Goal: Task Accomplishment & Management: Manage account settings

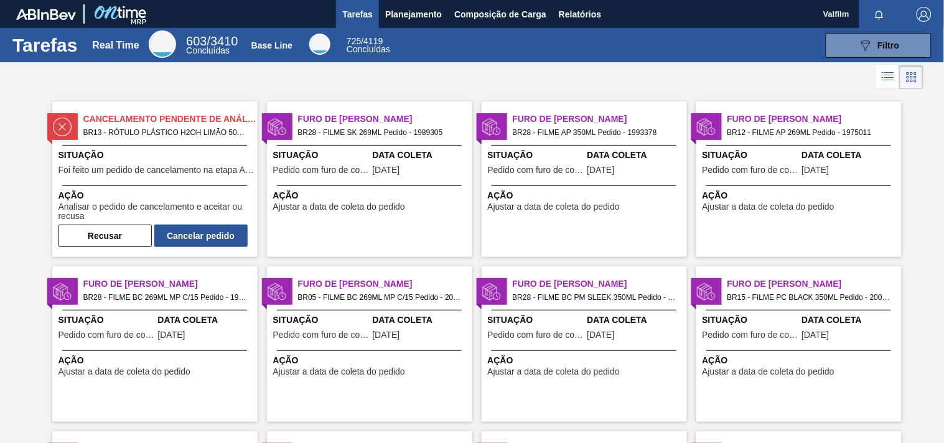
click at [349, 177] on div "Situação Pedido com furo de coleta" at bounding box center [321, 164] width 96 height 30
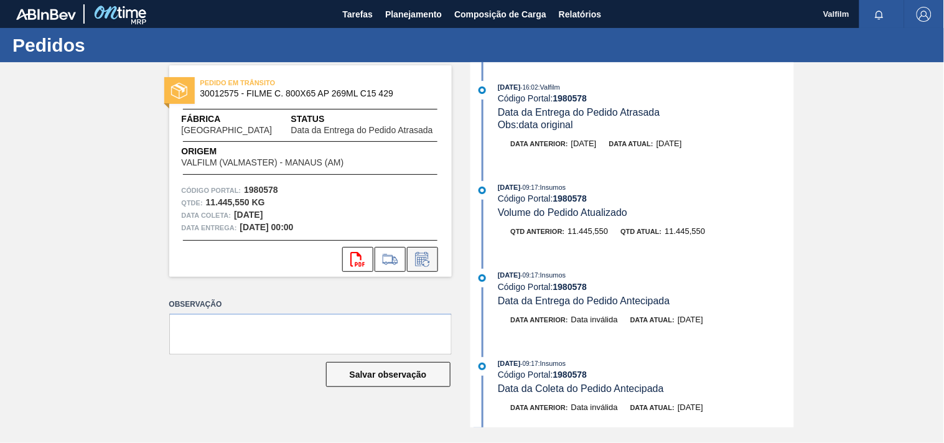
click at [428, 264] on icon at bounding box center [423, 259] width 20 height 15
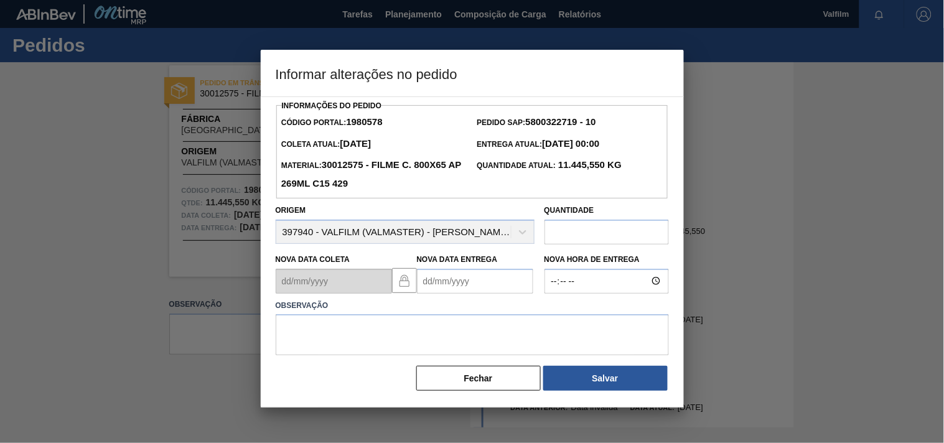
click at [443, 285] on Entrega1980578 "Nova Data Entrega" at bounding box center [475, 281] width 116 height 25
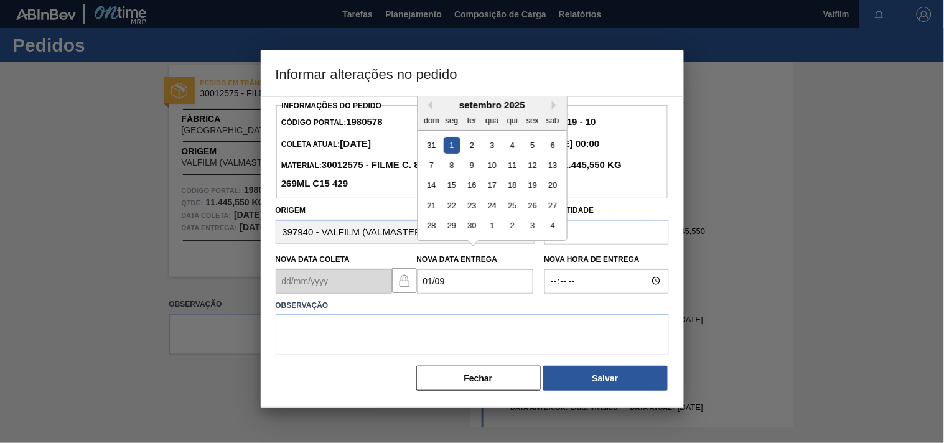
drag, startPoint x: 453, startPoint y: 147, endPoint x: 442, endPoint y: 172, distance: 26.7
click at [449, 153] on div "1" at bounding box center [451, 144] width 17 height 17
type Entrega1980578 "[DATE]"
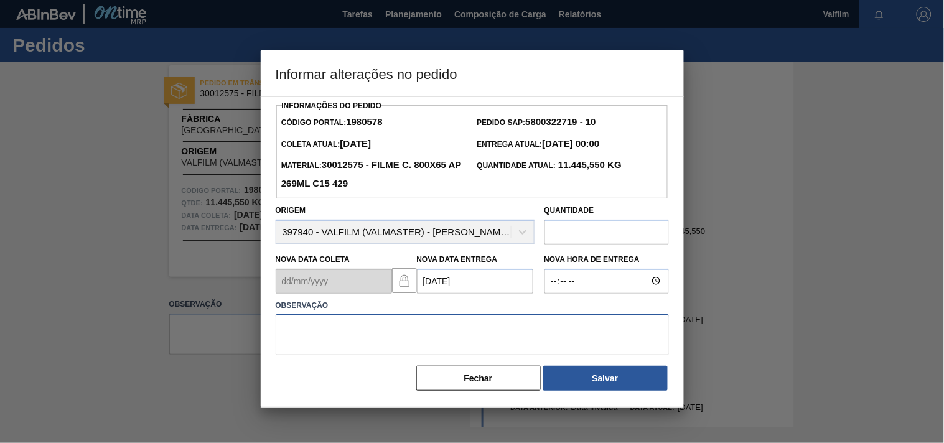
click at [336, 330] on textarea at bounding box center [472, 334] width 393 height 41
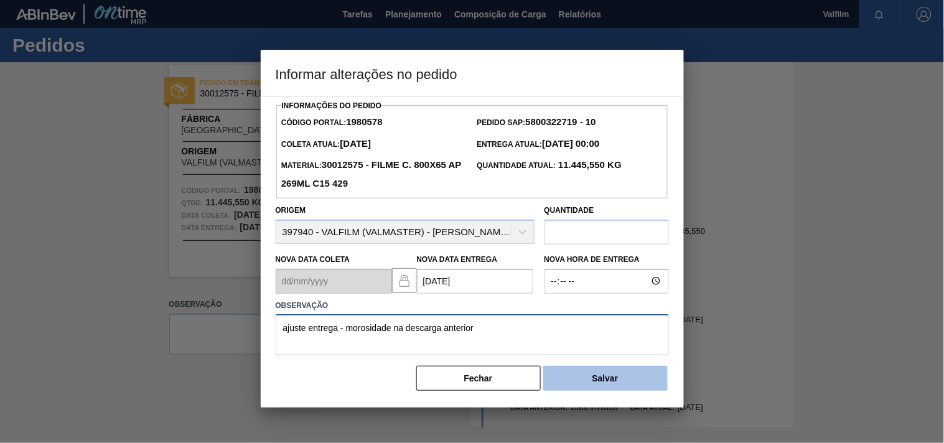
type textarea "ajuste entrega - morosidade na descarga anterior"
click at [581, 383] on button "Salvar" at bounding box center [605, 378] width 124 height 25
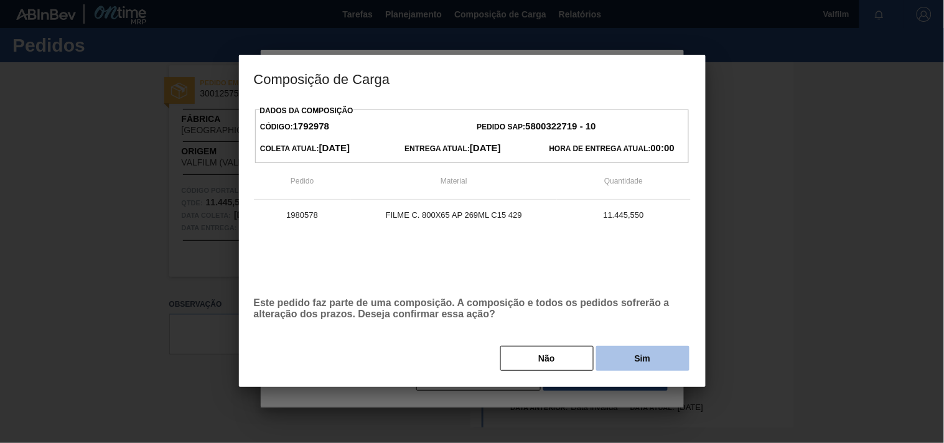
click at [620, 362] on button "Sim" at bounding box center [642, 358] width 93 height 25
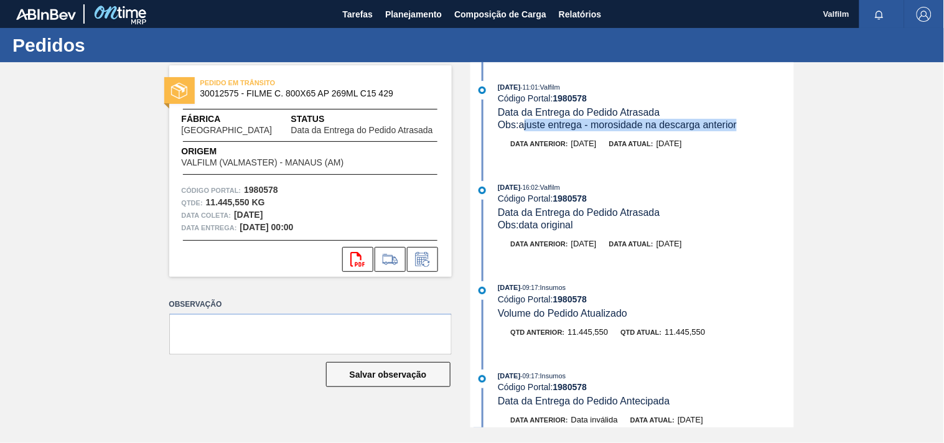
drag, startPoint x: 758, startPoint y: 123, endPoint x: 525, endPoint y: 124, distance: 233.4
click at [525, 124] on div "Obs: ajuste entrega - morosidade na descarga anterior" at bounding box center [646, 125] width 296 height 12
copy span "juste entrega - morosidade na descarga anterior"
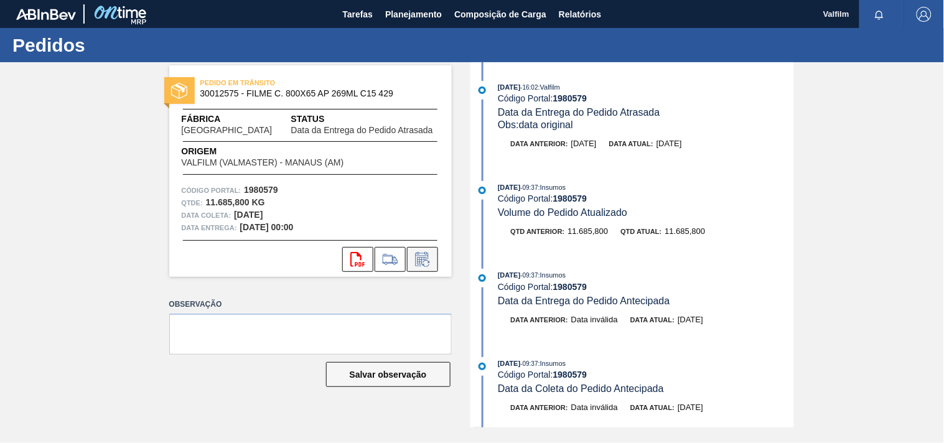
click at [425, 262] on icon at bounding box center [423, 259] width 20 height 15
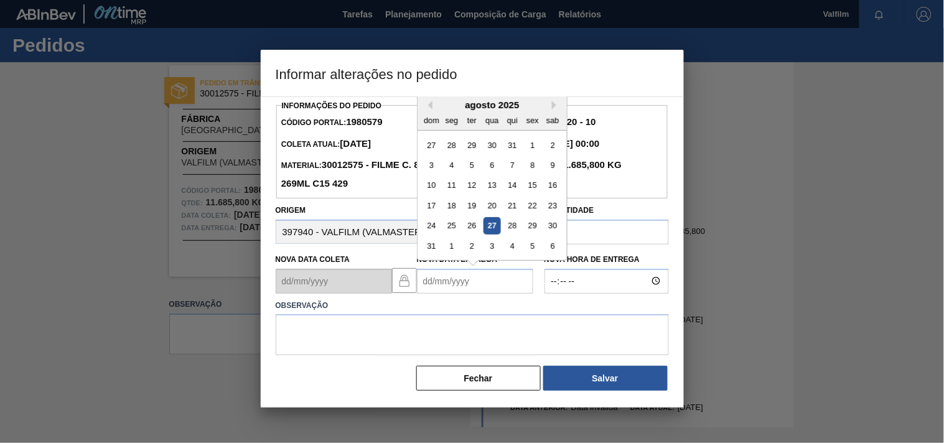
drag, startPoint x: 428, startPoint y: 283, endPoint x: 419, endPoint y: 281, distance: 8.8
click at [419, 281] on Entrega1980579 "Nova Data Entrega" at bounding box center [475, 281] width 116 height 25
drag, startPoint x: 456, startPoint y: 146, endPoint x: 372, endPoint y: 297, distance: 173.2
click at [454, 146] on div "1" at bounding box center [451, 144] width 17 height 17
type Entrega1980579 "[DATE]"
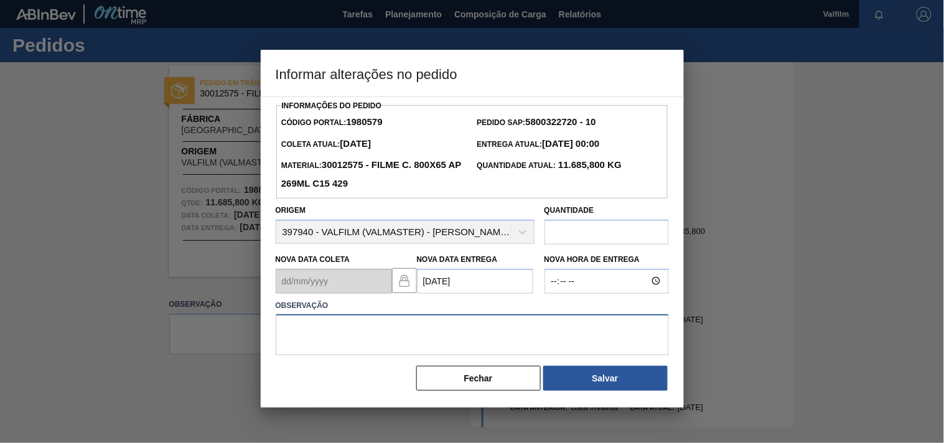
click at [329, 331] on textarea at bounding box center [472, 334] width 393 height 41
paste textarea "juste entrega - morosidade na descarga anterior"
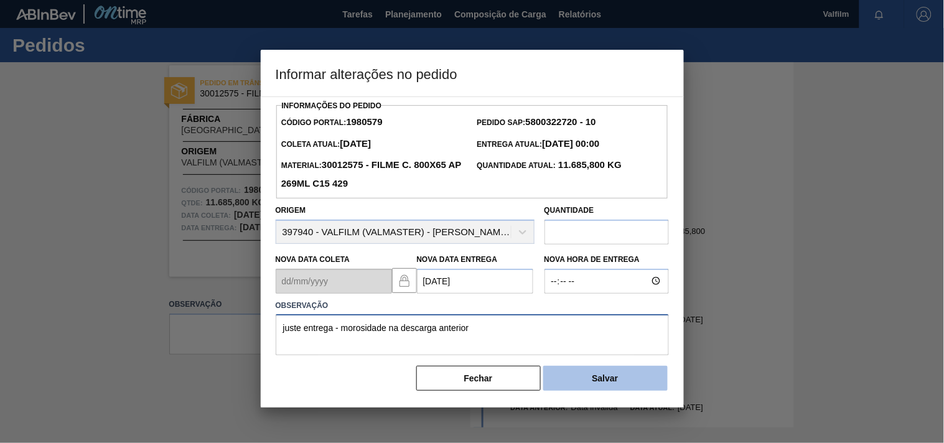
type textarea "juste entrega - morosidade na descarga anterior"
click at [602, 383] on button "Salvar" at bounding box center [605, 378] width 124 height 25
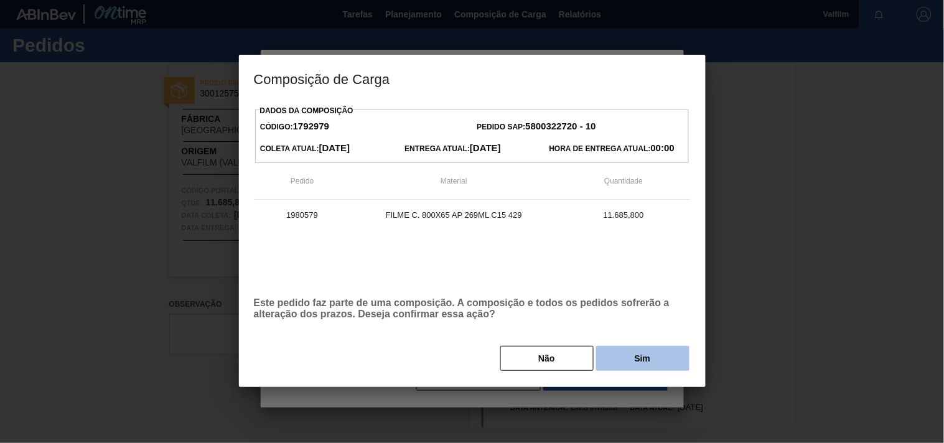
click at [644, 358] on button "Sim" at bounding box center [642, 358] width 93 height 25
